Goal: Information Seeking & Learning: Learn about a topic

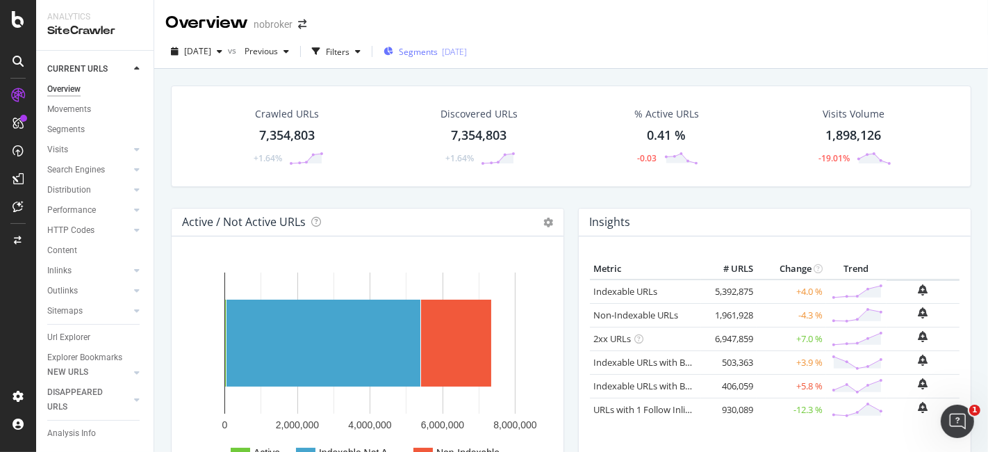
click at [430, 60] on div "Segments 2025-09-03" at bounding box center [425, 51] width 83 height 21
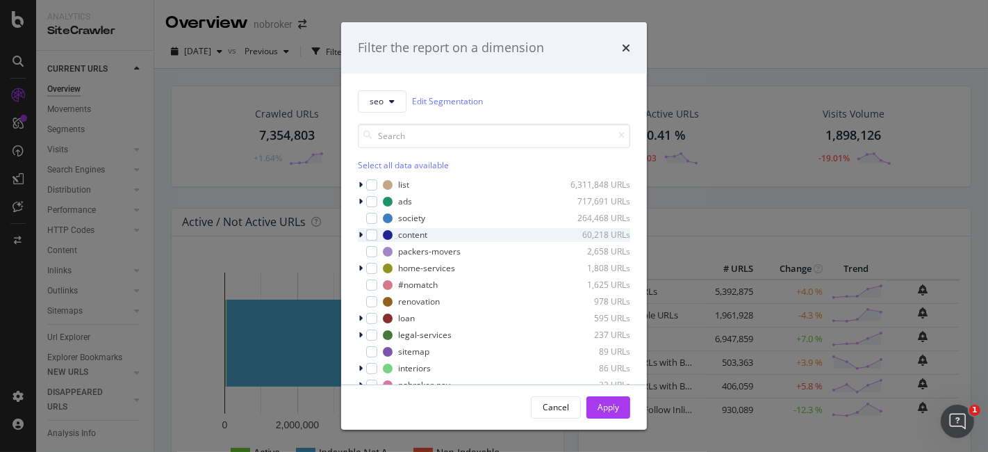
click at [358, 233] on div "modal" at bounding box center [362, 235] width 8 height 14
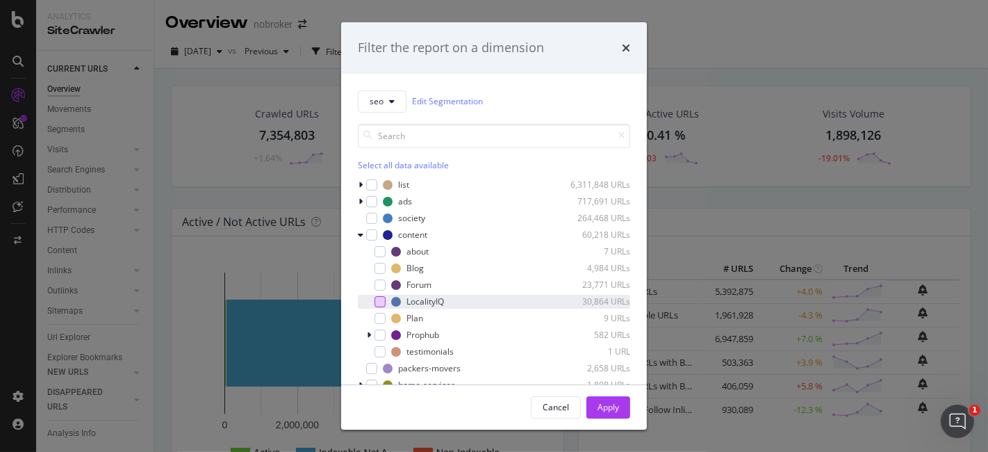
click at [383, 296] on div "modal" at bounding box center [380, 301] width 11 height 11
click at [603, 398] on div "Apply" at bounding box center [609, 407] width 22 height 21
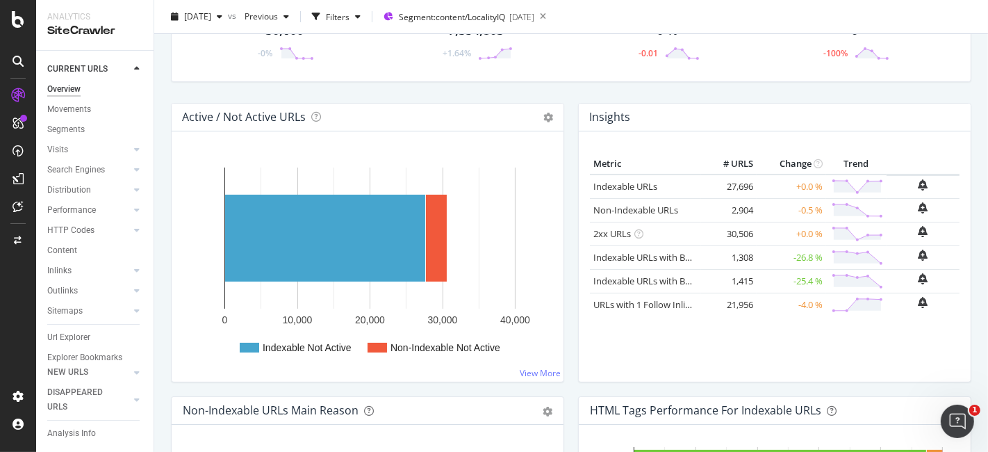
scroll to position [103, 0]
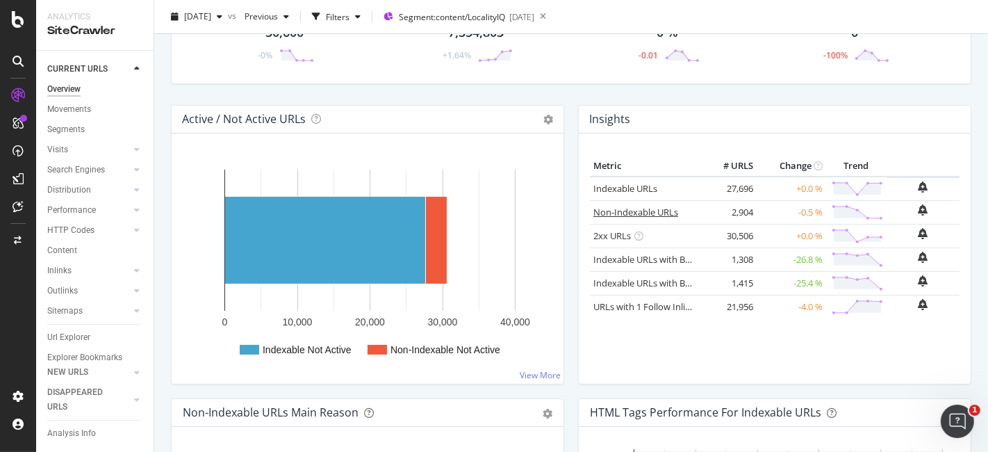
click at [603, 209] on link "Non-Indexable URLs" at bounding box center [636, 212] width 85 height 13
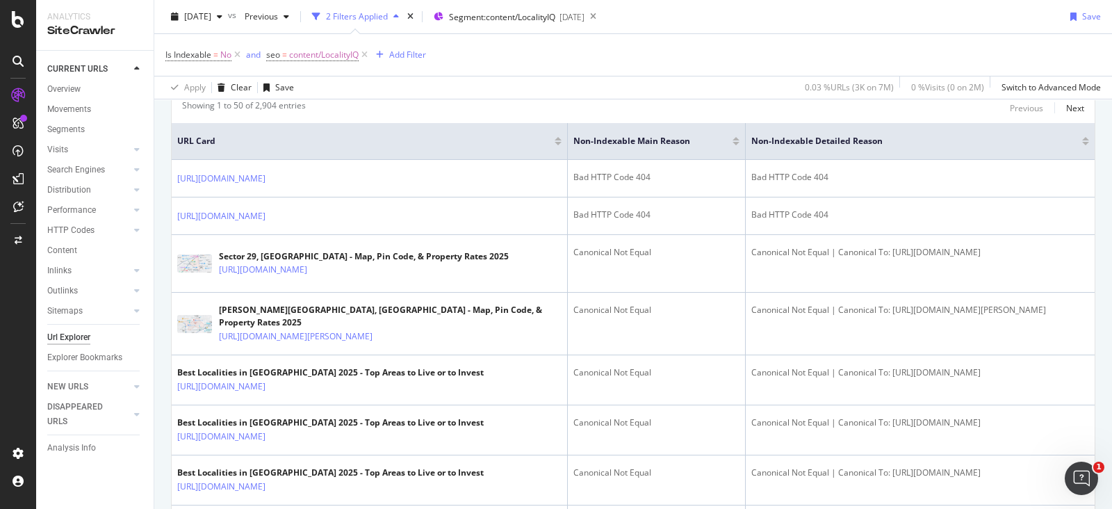
scroll to position [391, 0]
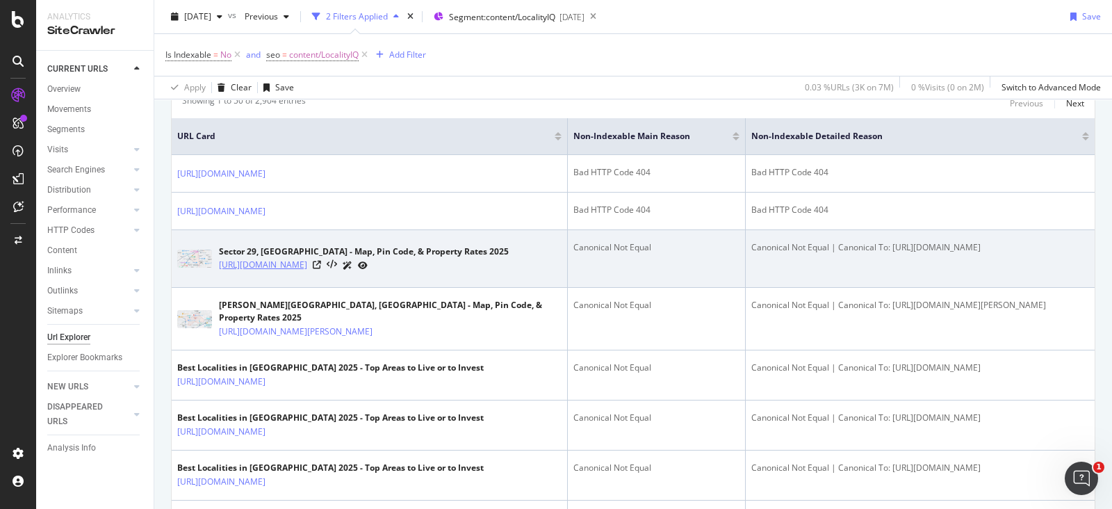
click at [307, 272] on link "[URL][DOMAIN_NAME]" at bounding box center [263, 265] width 88 height 14
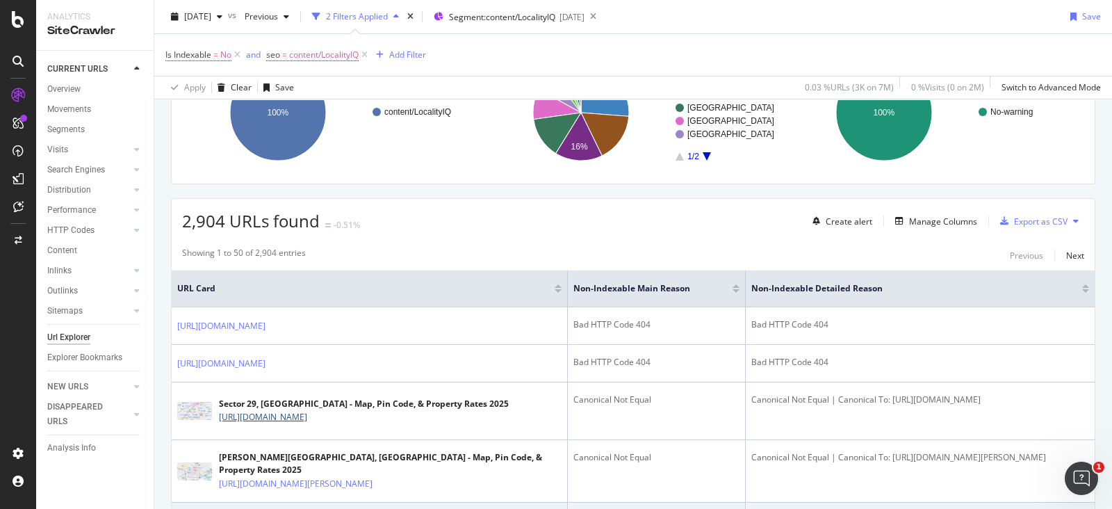
scroll to position [0, 0]
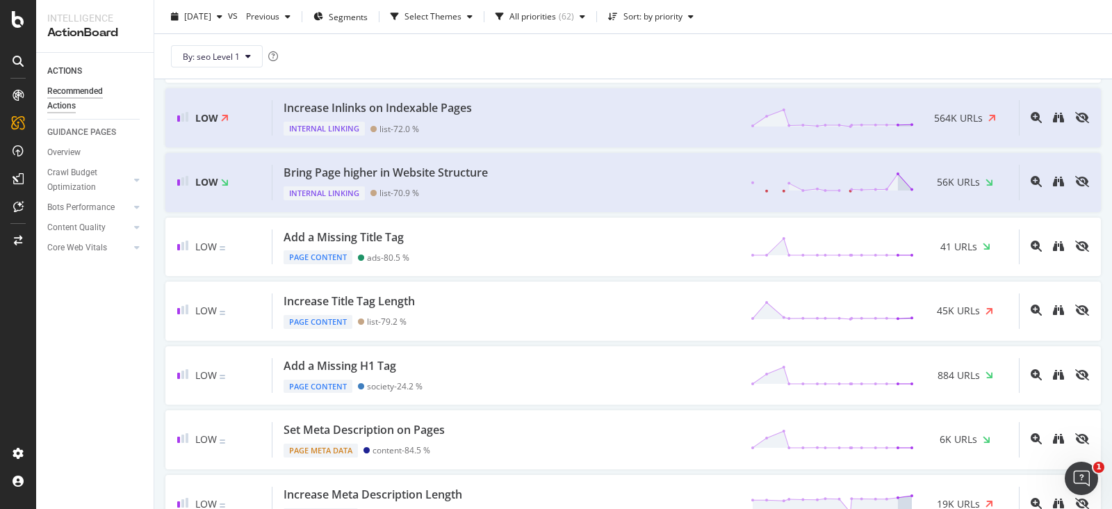
scroll to position [1028, 0]
